Goal: Find specific page/section: Find specific page/section

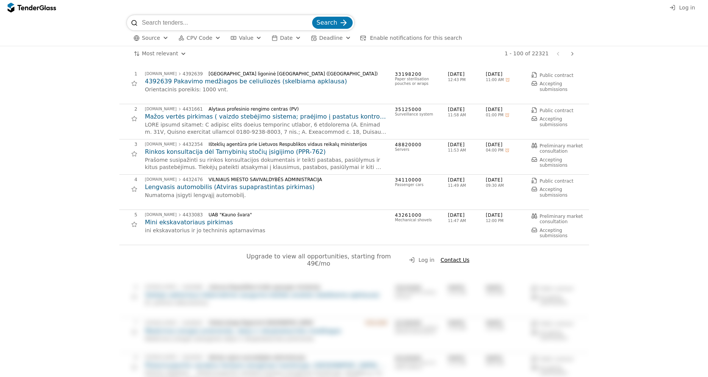
click at [191, 38] on span "CPV Code" at bounding box center [200, 38] width 26 height 6
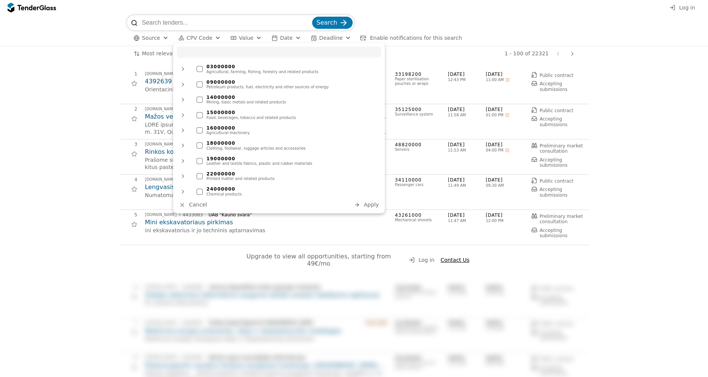
click at [217, 54] on input "search" at bounding box center [279, 52] width 204 height 11
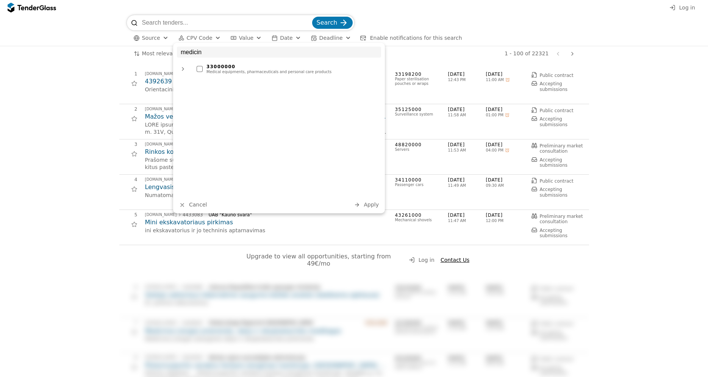
type input "medicin"
click at [200, 70] on div at bounding box center [200, 69] width 6 height 6
click at [369, 205] on span "Apply" at bounding box center [371, 205] width 15 height 6
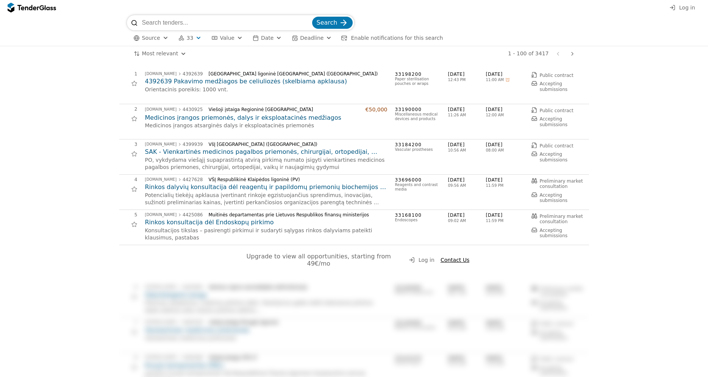
click at [136, 81] on div at bounding box center [134, 83] width 17 height 17
click at [134, 85] on div at bounding box center [134, 83] width 17 height 17
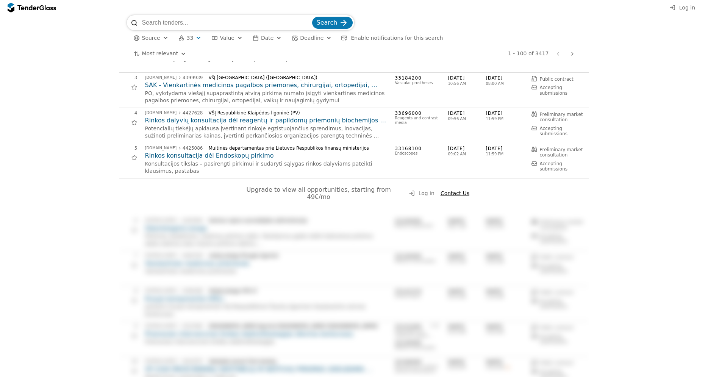
scroll to position [77, 0]
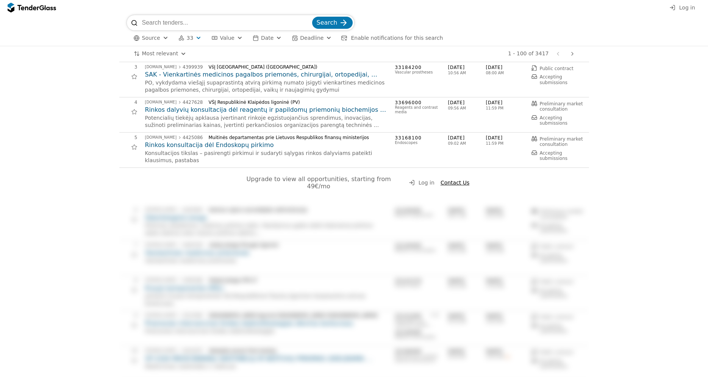
click at [424, 180] on span "Log in" at bounding box center [427, 183] width 16 height 6
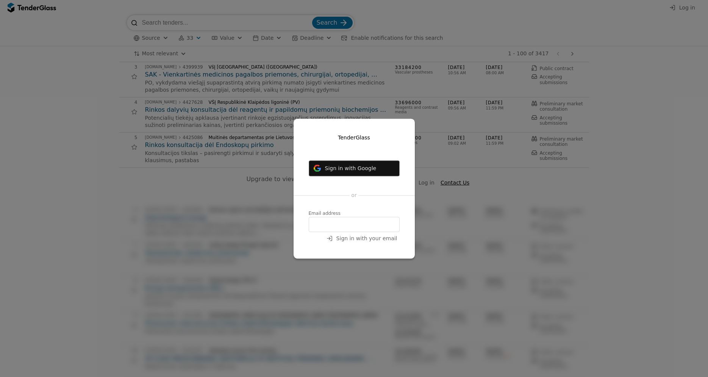
click at [364, 168] on span "Sign in with Google" at bounding box center [351, 168] width 52 height 6
